Goal: Information Seeking & Learning: Learn about a topic

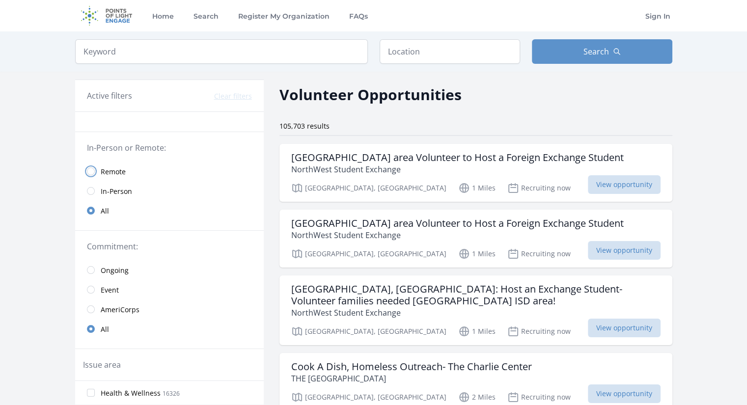
click at [93, 171] on input "radio" at bounding box center [91, 171] width 8 height 8
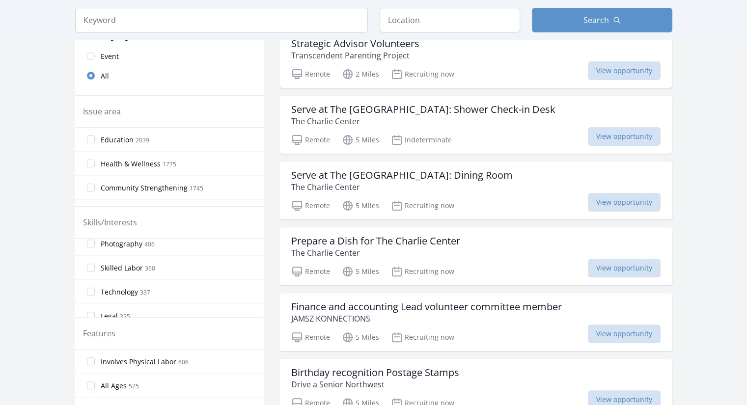
scroll to position [393, 0]
click at [90, 240] on input "Technology 337" at bounding box center [91, 243] width 8 height 8
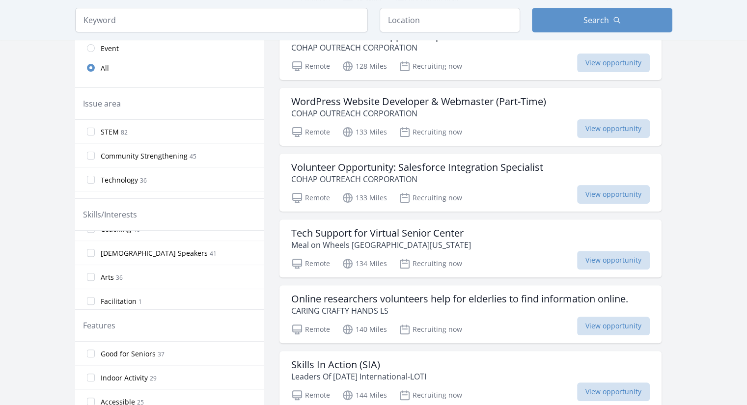
scroll to position [245, 0]
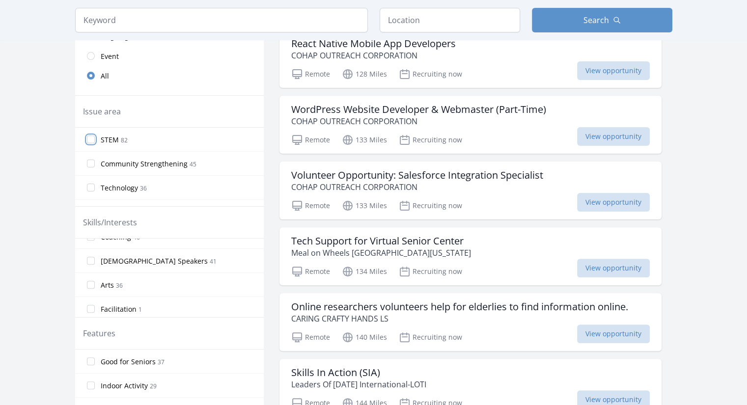
click at [90, 138] on input "STEM 82" at bounding box center [91, 139] width 8 height 8
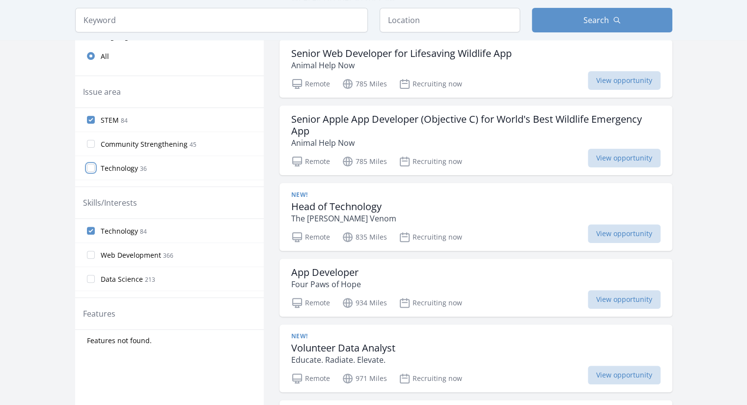
click at [89, 167] on input "Technology 36" at bounding box center [91, 168] width 8 height 8
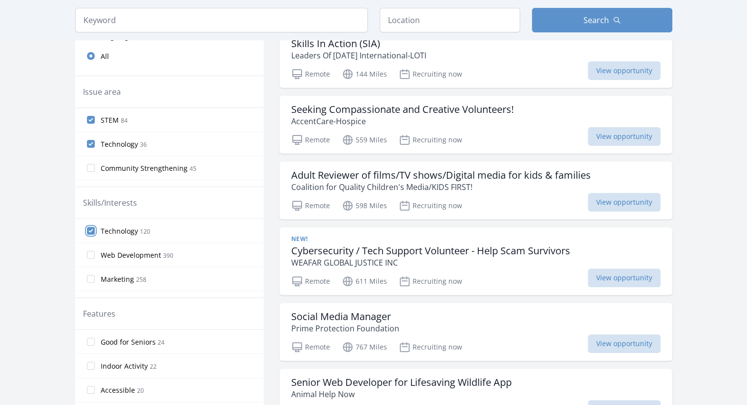
click at [88, 231] on input "Technology 120" at bounding box center [91, 231] width 8 height 8
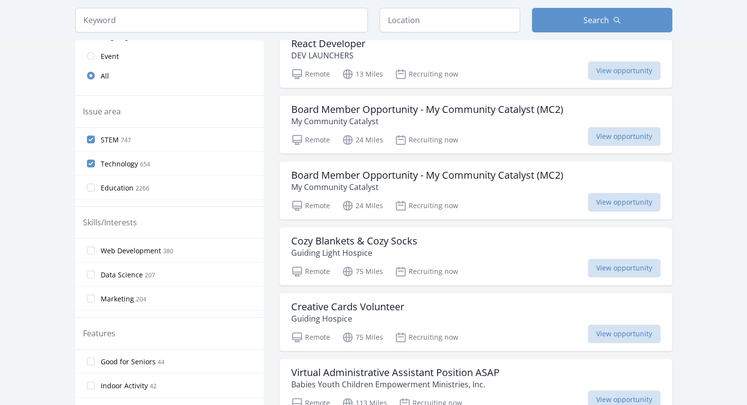
scroll to position [0, 0]
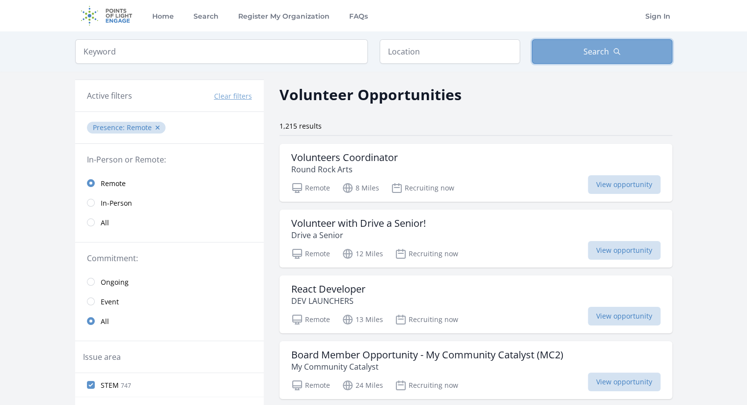
click at [615, 46] on button "Search" at bounding box center [602, 51] width 140 height 25
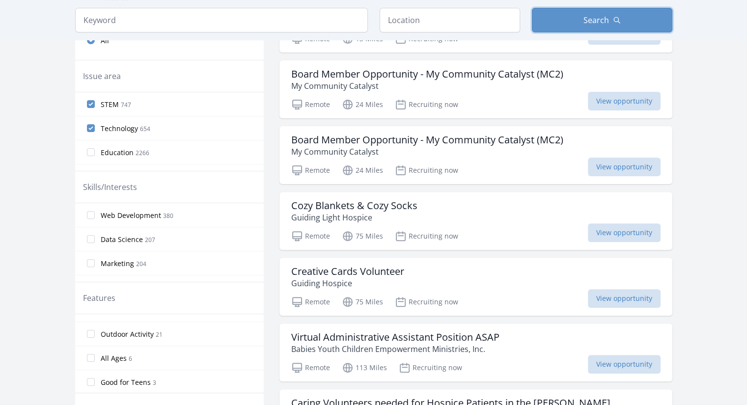
scroll to position [245, 0]
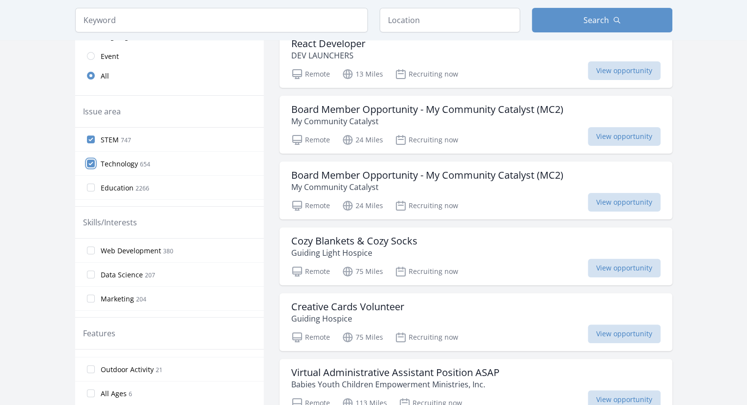
click at [93, 161] on input "Technology 654" at bounding box center [91, 164] width 8 height 8
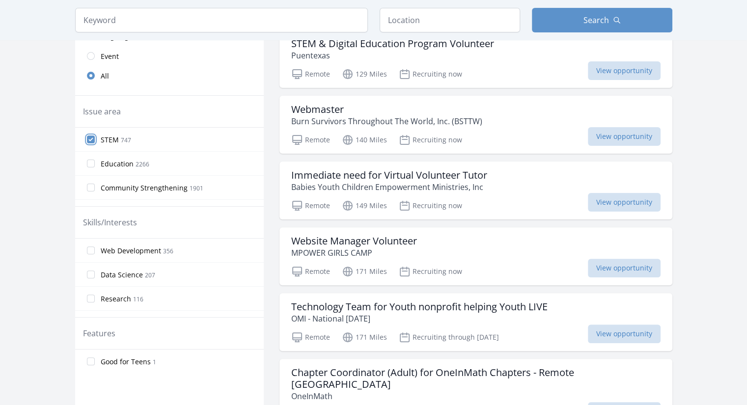
click at [91, 138] on input "STEM 747" at bounding box center [91, 139] width 8 height 8
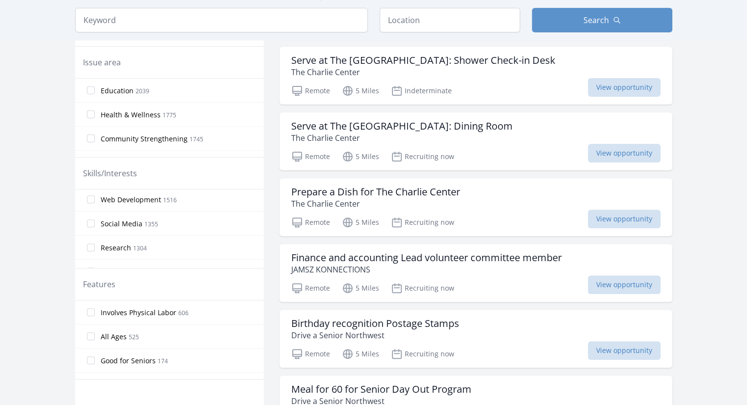
scroll to position [0, 0]
click at [89, 199] on input "Administrative 2425" at bounding box center [91, 201] width 8 height 8
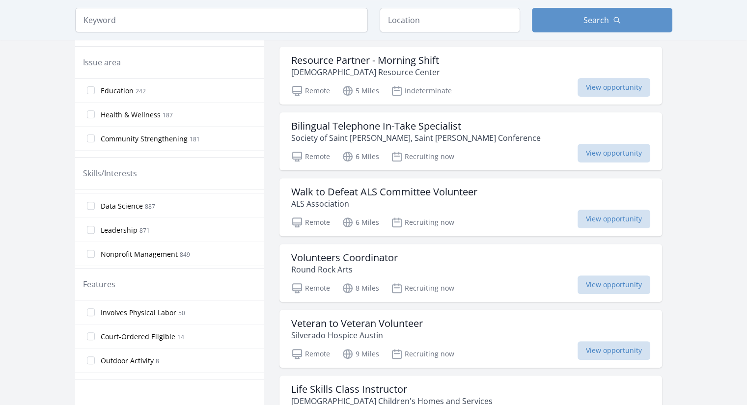
scroll to position [196, 0]
click at [91, 197] on input "Data Science 887" at bounding box center [91, 197] width 8 height 8
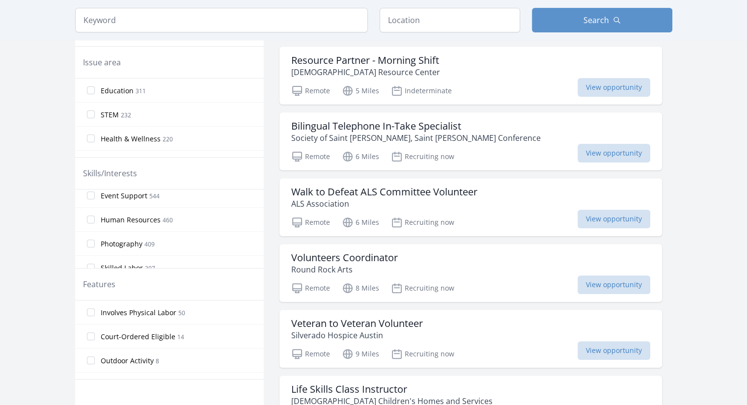
scroll to position [245, 0]
click at [91, 216] on input "Design 800" at bounding box center [91, 220] width 8 height 8
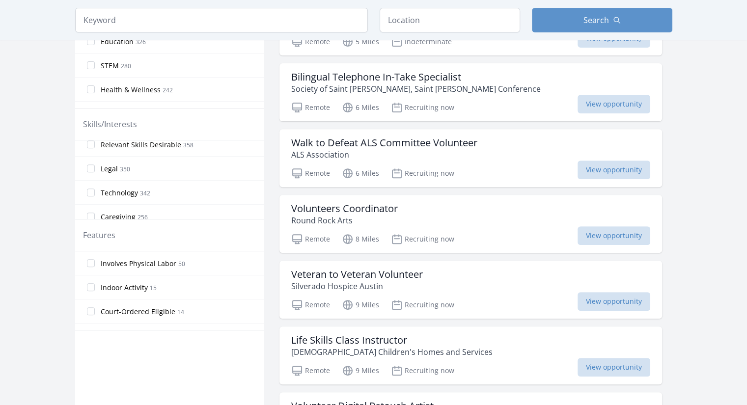
scroll to position [442, 0]
click at [91, 141] on input "Technology 342" at bounding box center [91, 143] width 8 height 8
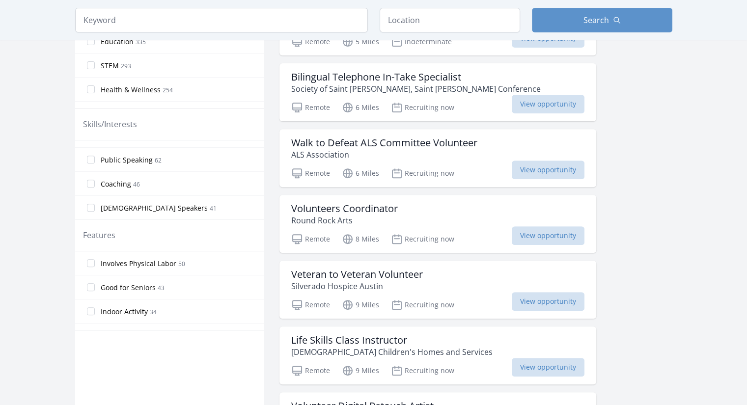
scroll to position [734, 0]
click at [94, 184] on label "Coaching 46" at bounding box center [169, 188] width 188 height 20
click at [94, 184] on input "Coaching 46" at bounding box center [91, 188] width 8 height 8
click at [93, 161] on input "Mentoring 91" at bounding box center [91, 164] width 8 height 8
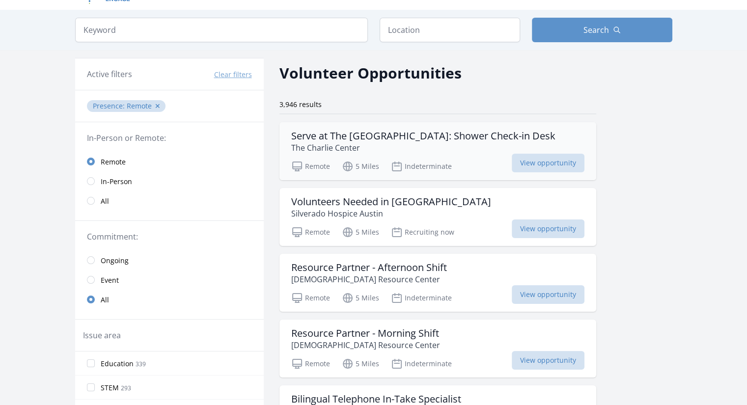
scroll to position [0, 0]
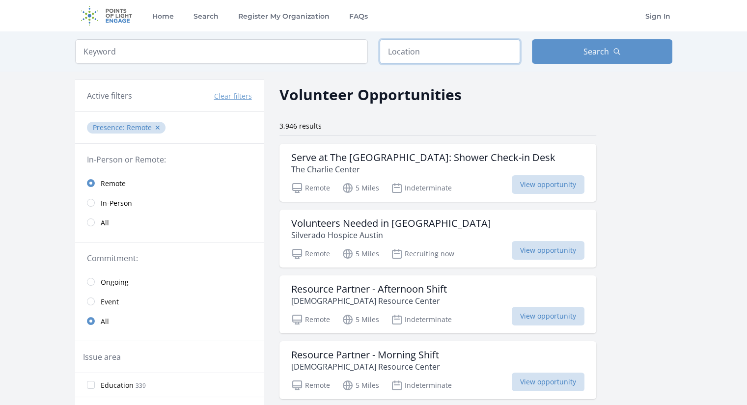
click at [408, 59] on input "text" at bounding box center [449, 51] width 140 height 25
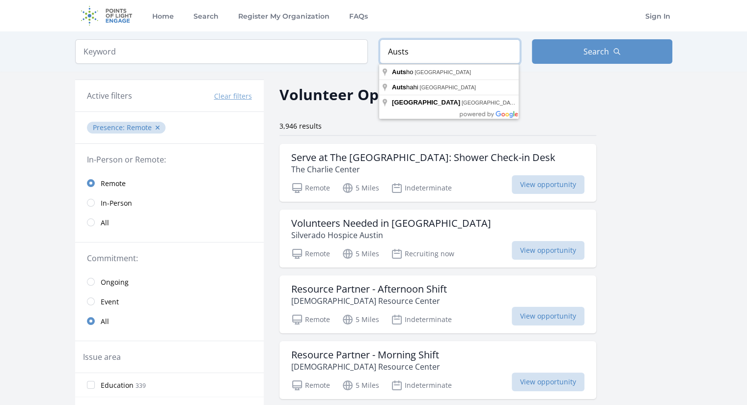
type input "Austs"
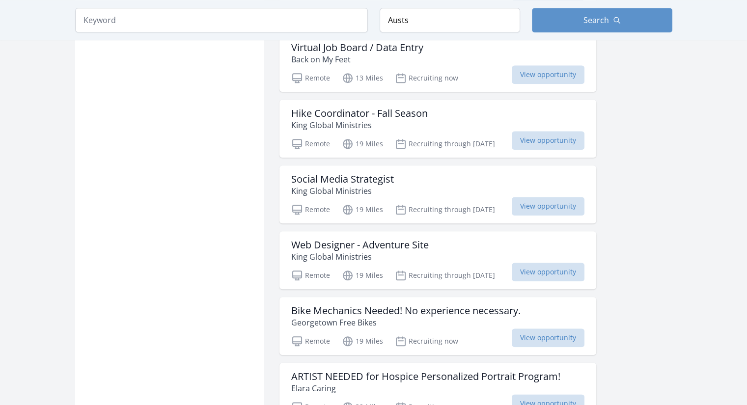
scroll to position [1080, 0]
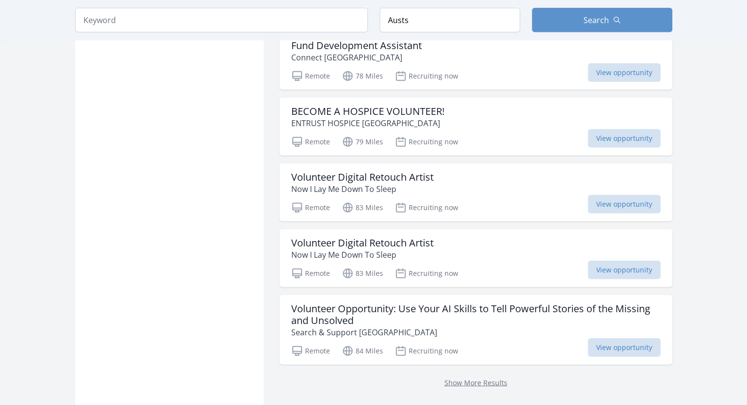
scroll to position [2454, 0]
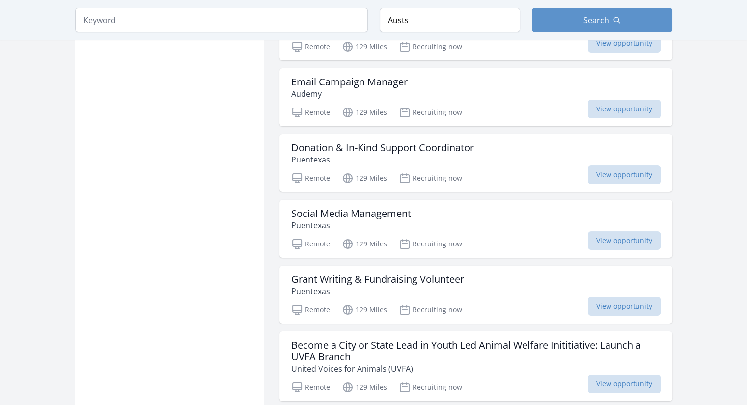
scroll to position [3779, 0]
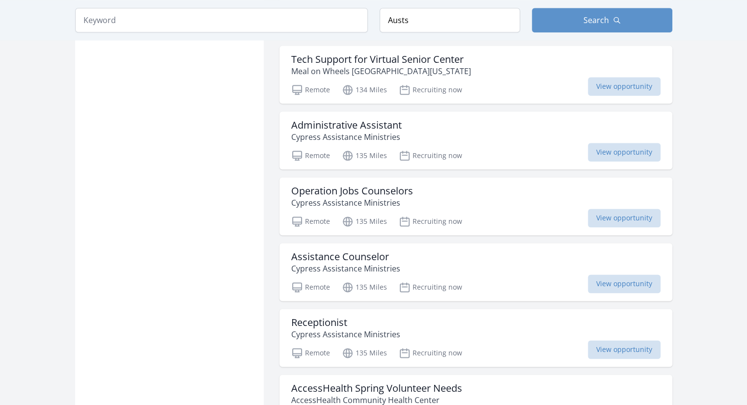
scroll to position [4957, 0]
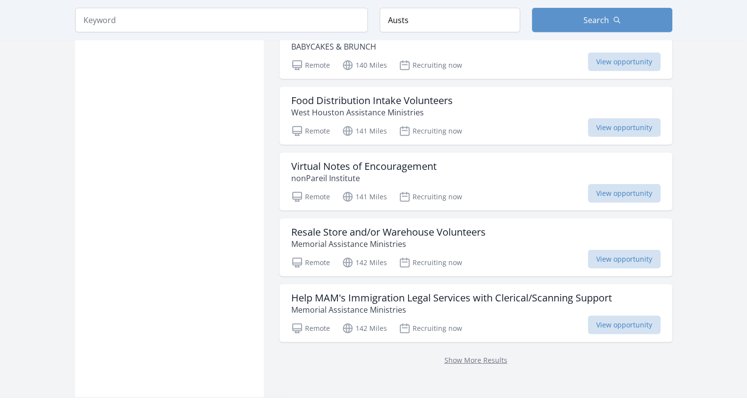
scroll to position [6479, 0]
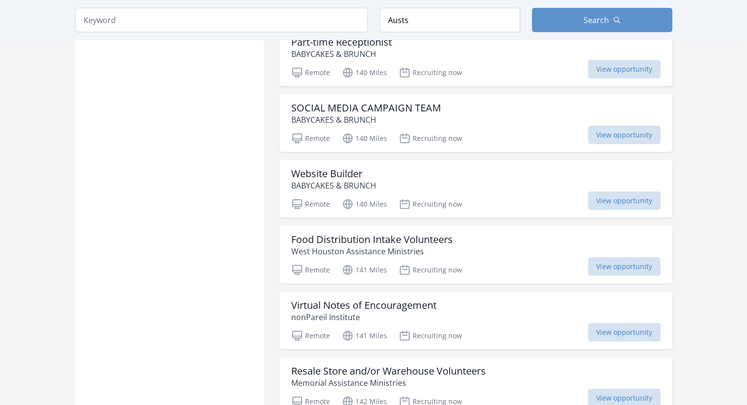
scroll to position [6234, 0]
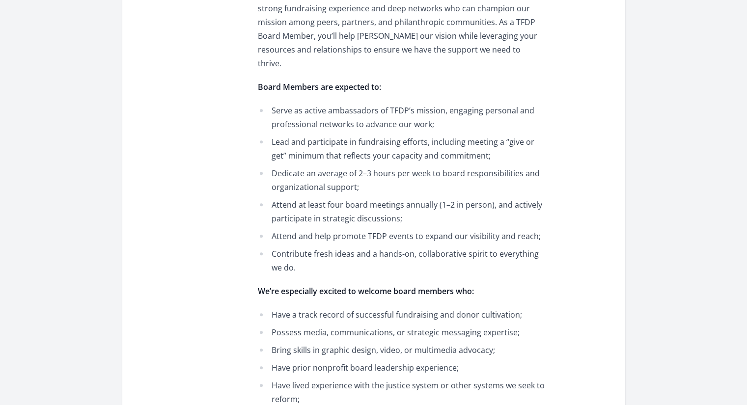
scroll to position [196, 0]
